Goal: Find specific page/section

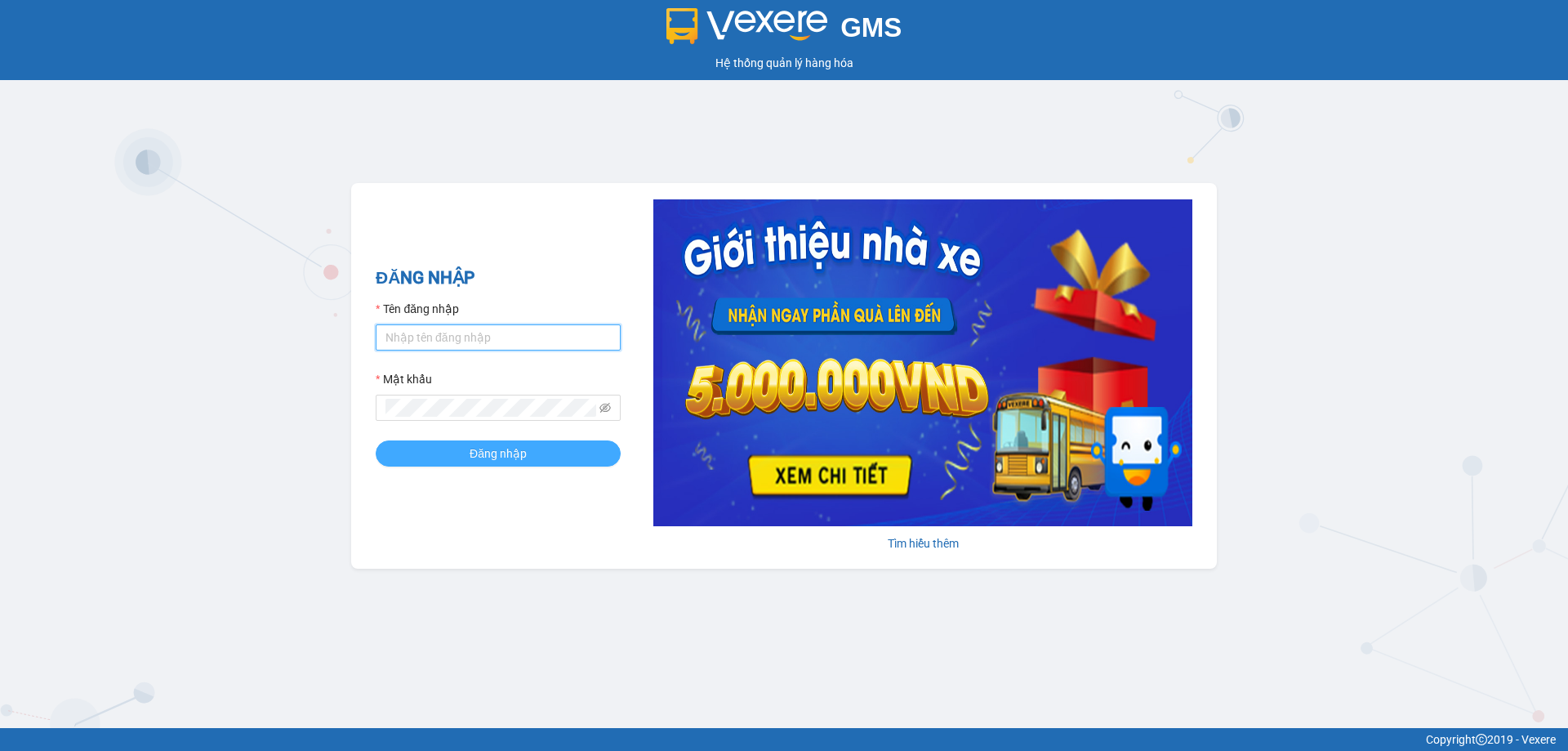
type input "phamthao.tienoanh"
click at [520, 461] on span "Đăng nhập" at bounding box center [498, 453] width 58 height 18
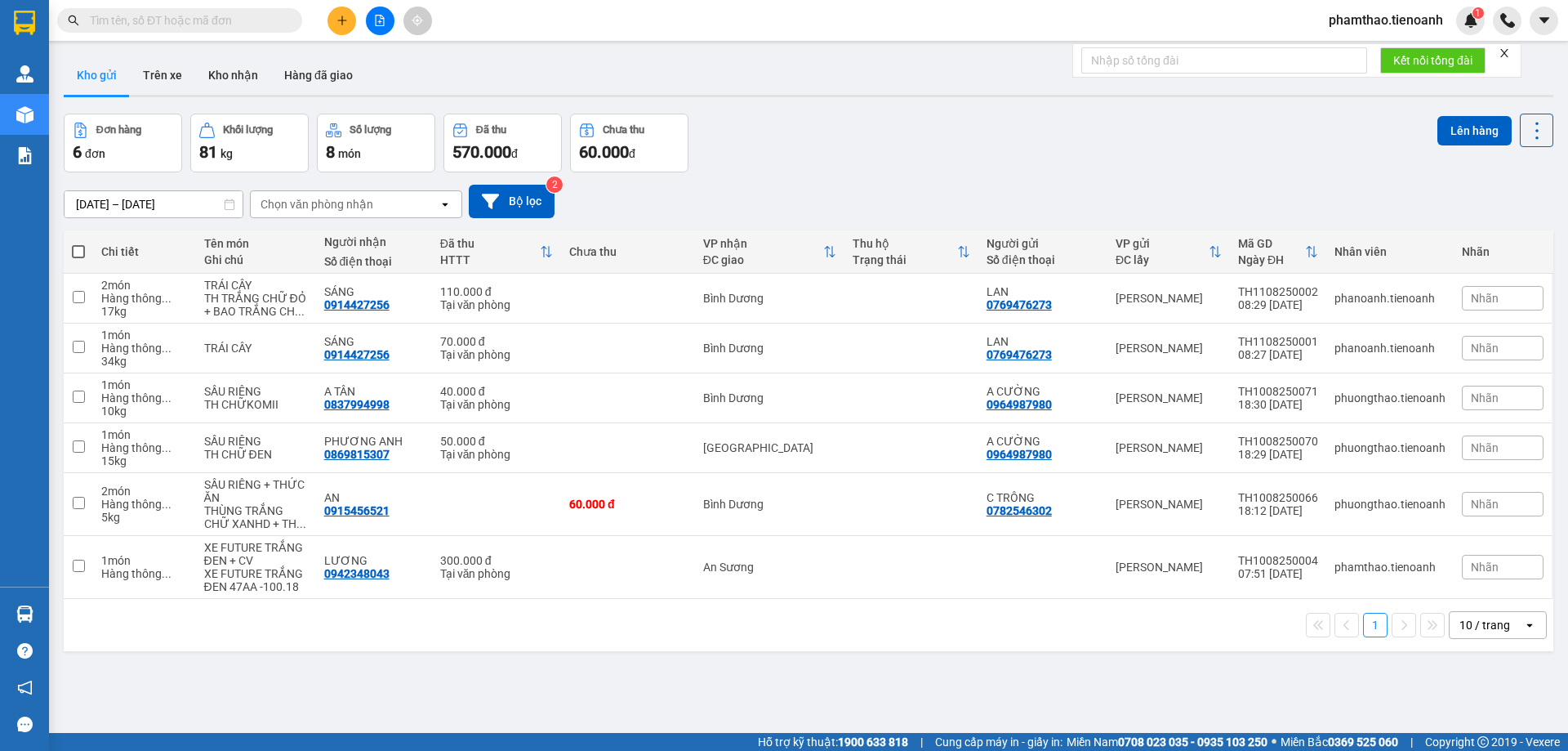
click at [282, 36] on div "Kết quả [PERSON_NAME] ( 0 ) Bộ lọc No Data phamthao.tienoanh 1" at bounding box center [784, 20] width 1568 height 40
click at [281, 27] on span at bounding box center [180, 20] width 245 height 24
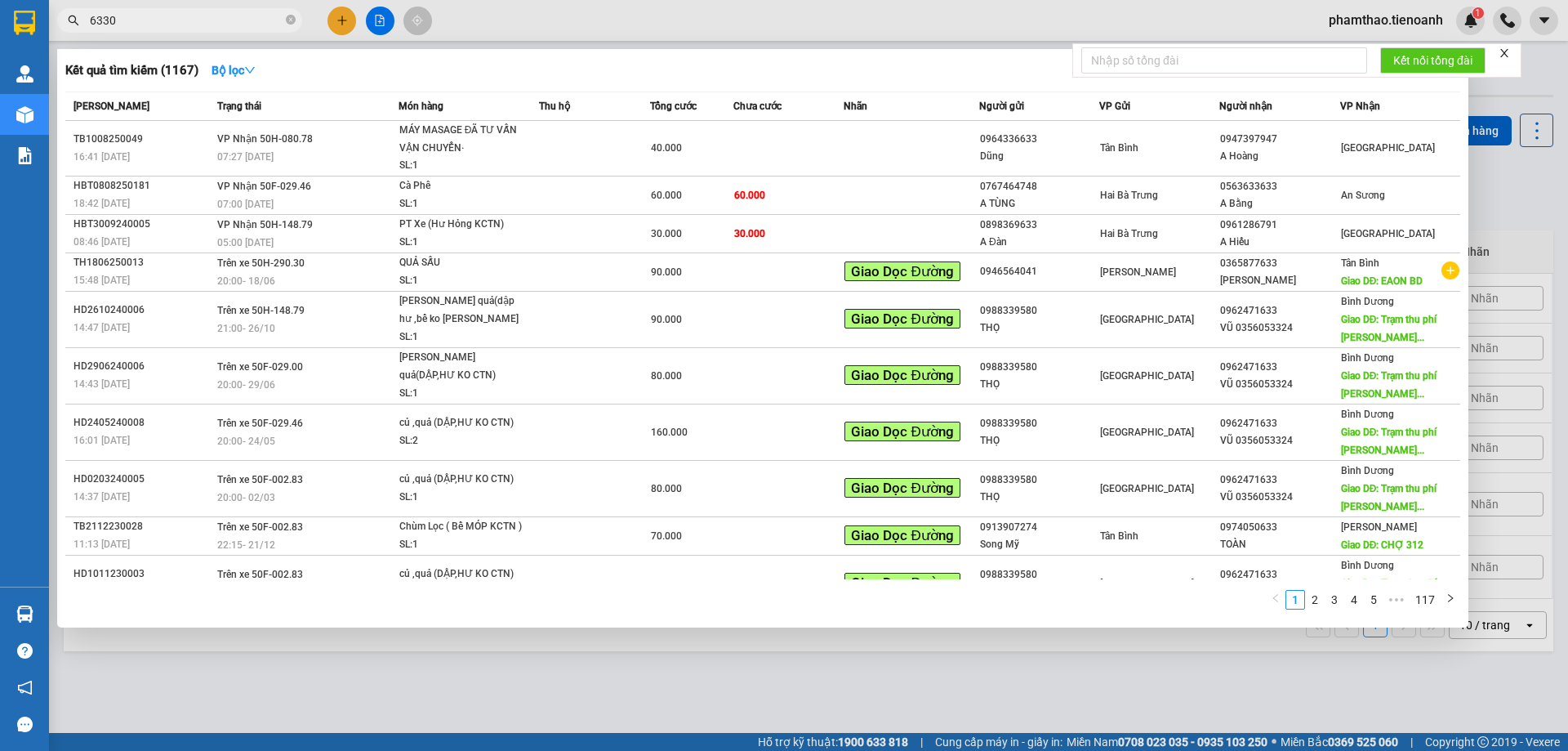
type input "63305"
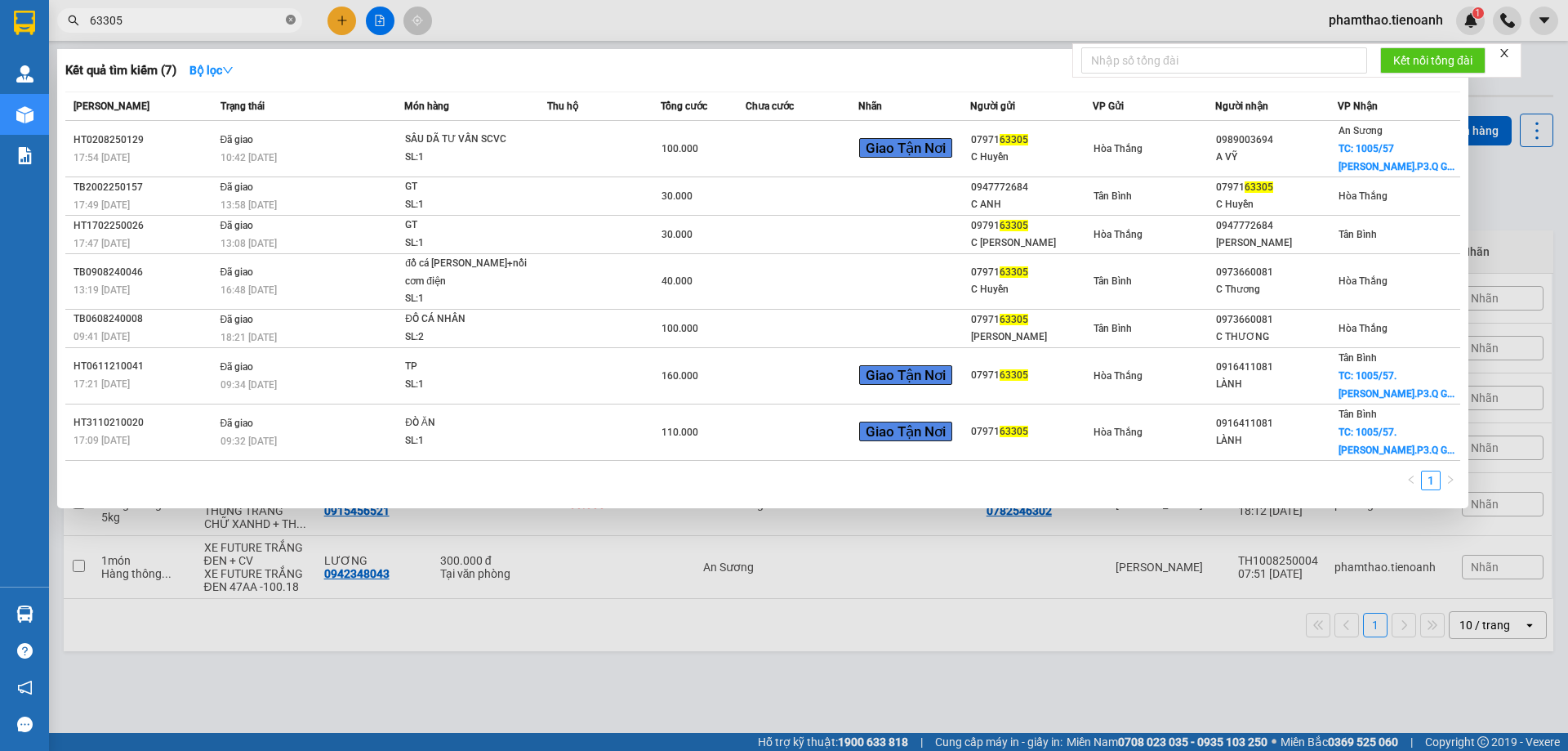
click at [293, 18] on icon "close-circle" at bounding box center [290, 19] width 10 height 10
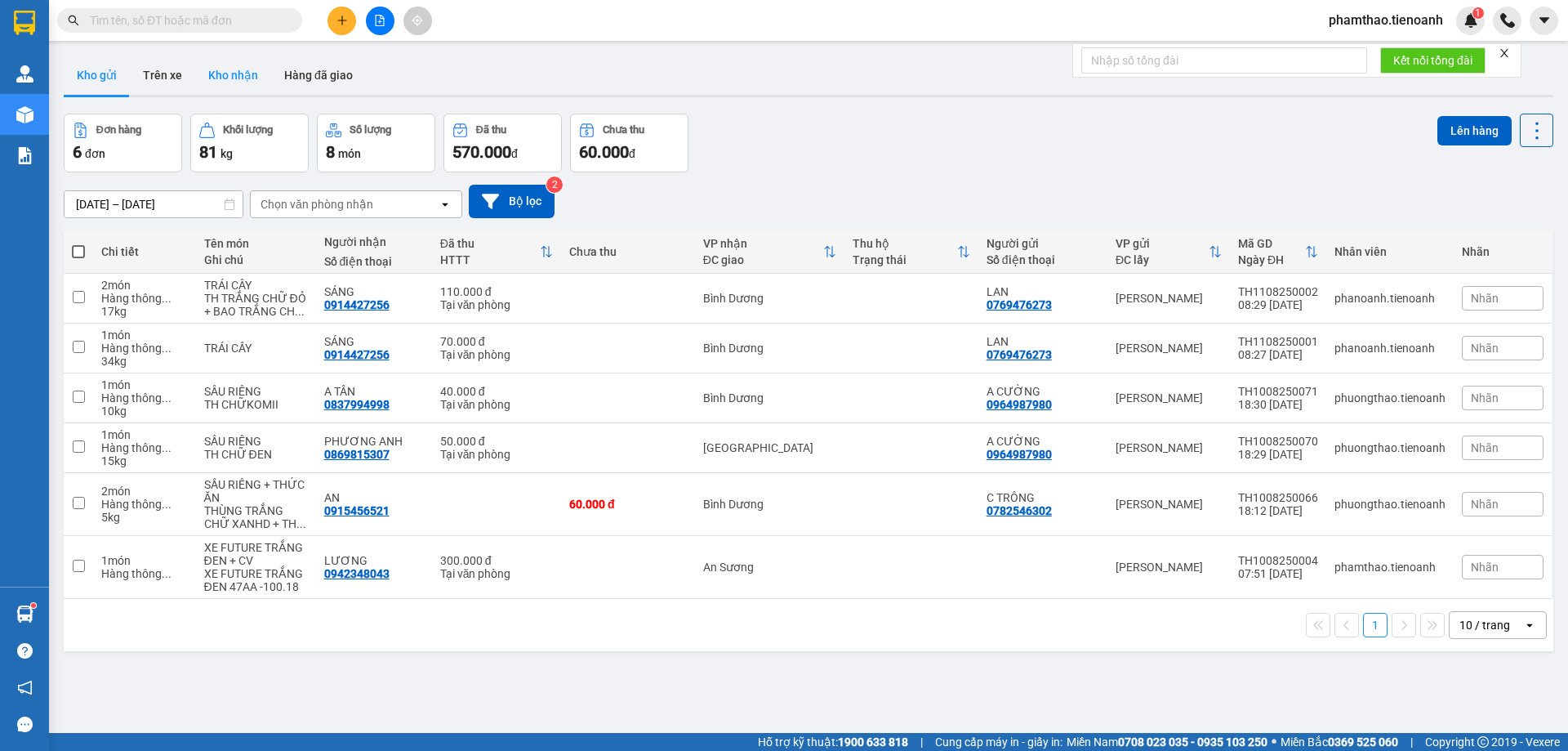
click at [228, 73] on button "Kho nhận" at bounding box center [233, 76] width 76 height 40
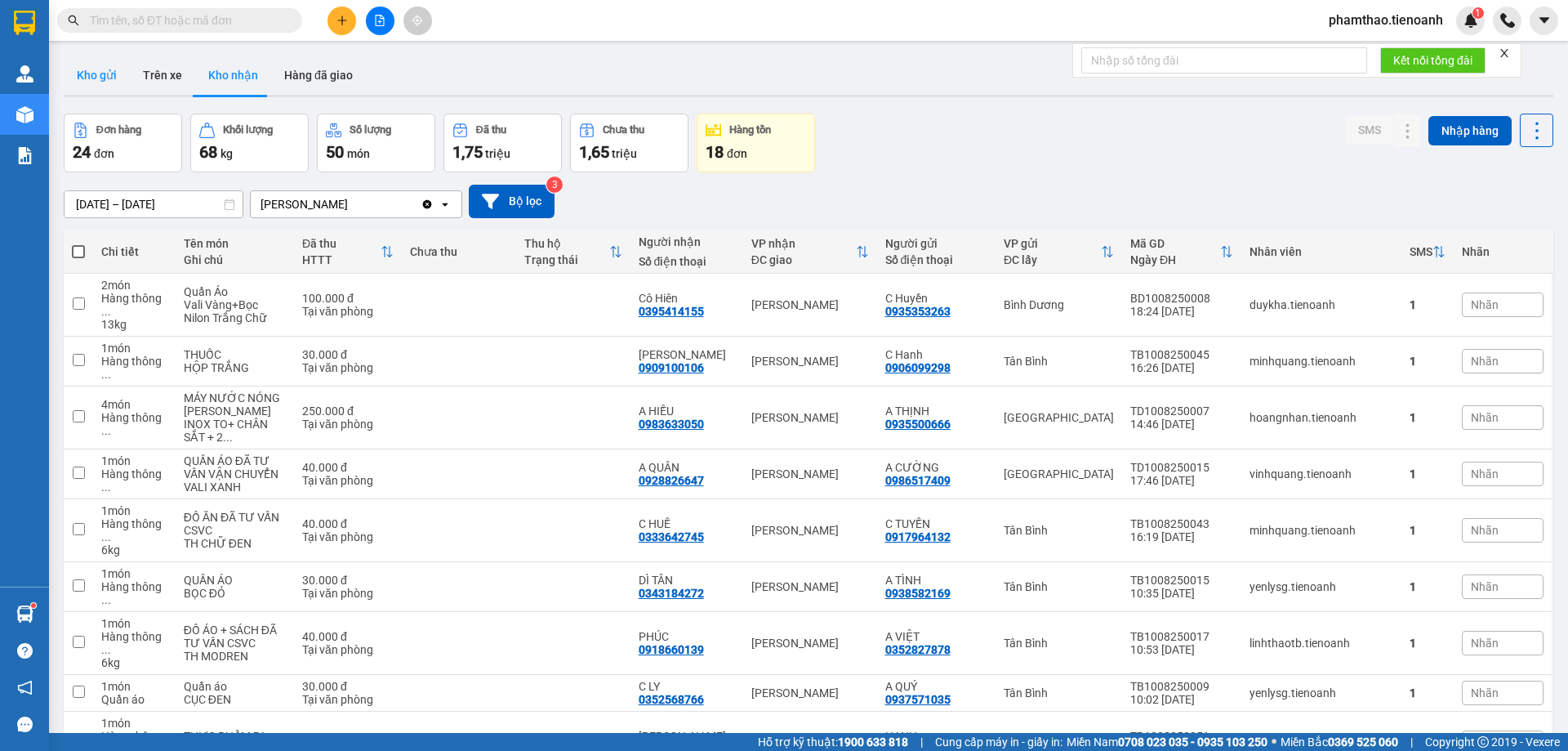
click at [80, 71] on button "Kho gửi" at bounding box center [97, 76] width 67 height 40
